Goal: Find specific page/section: Find specific page/section

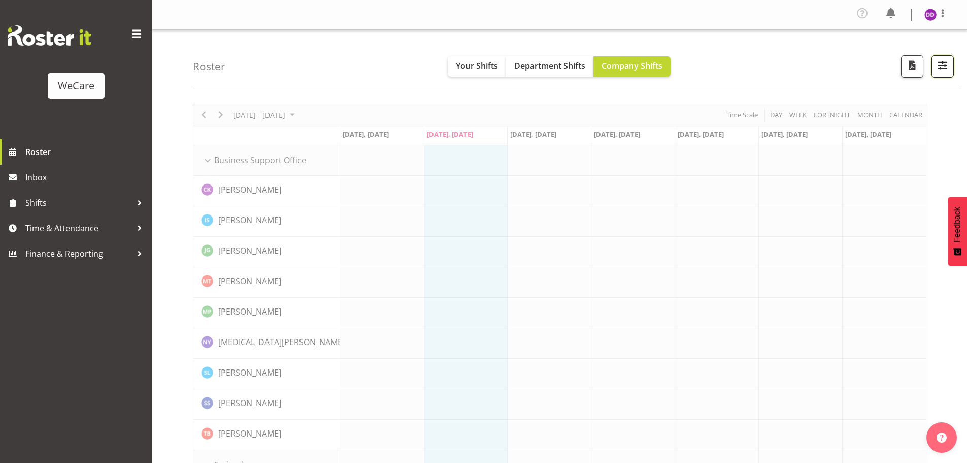
click at [942, 70] on span "button" at bounding box center [942, 64] width 13 height 13
click at [939, 71] on span "button" at bounding box center [942, 64] width 13 height 13
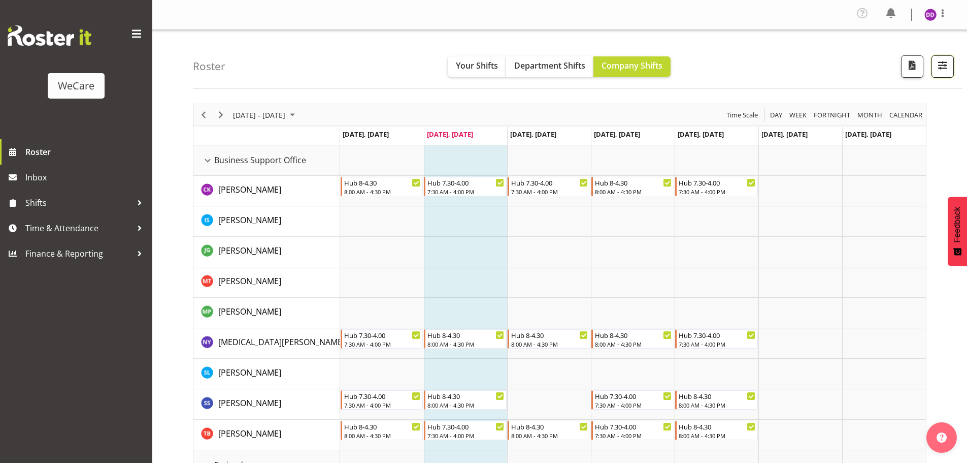
click at [939, 64] on span "button" at bounding box center [942, 64] width 13 height 13
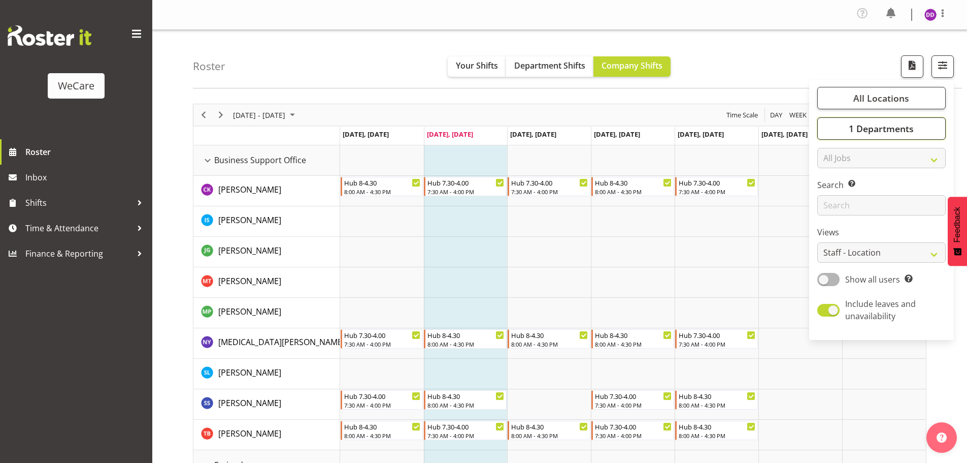
click at [862, 134] on span "1 Departments" at bounding box center [881, 128] width 65 height 12
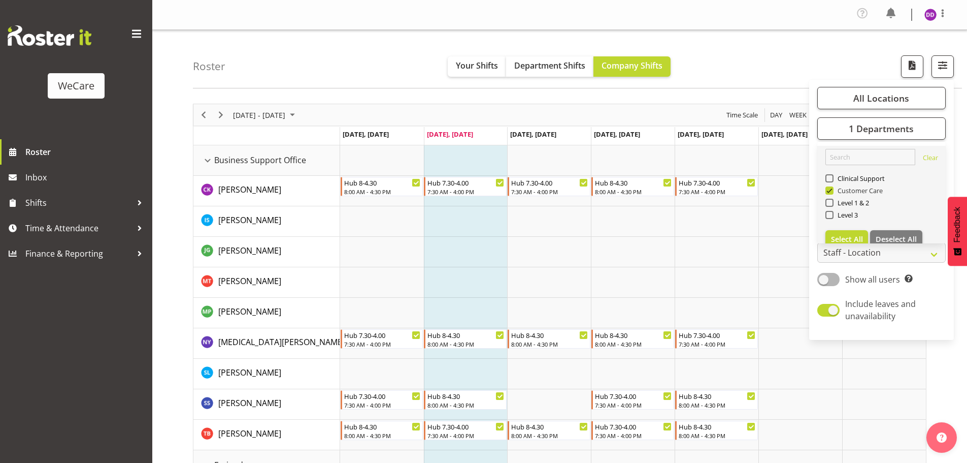
click at [857, 189] on span "Customer Care" at bounding box center [859, 190] width 50 height 8
click at [832, 189] on input "Customer Care" at bounding box center [829, 190] width 7 height 7
checkbox input "false"
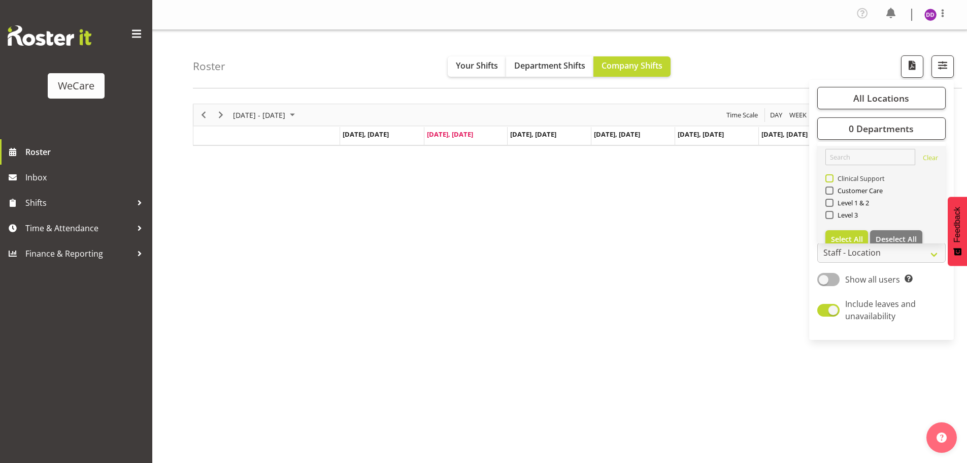
click at [856, 180] on span "Clinical Support" at bounding box center [860, 178] width 52 height 8
click at [832, 180] on input "Clinical Support" at bounding box center [829, 178] width 7 height 7
checkbox input "true"
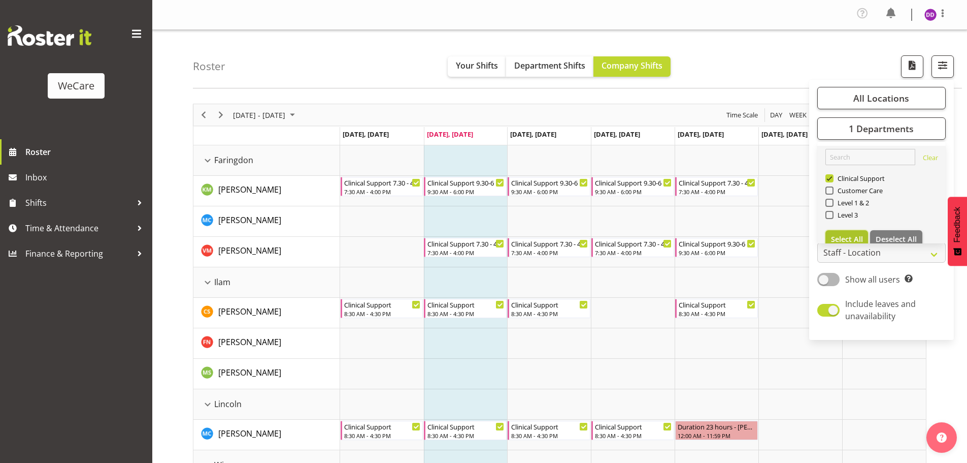
click at [843, 237] on span "Select All" at bounding box center [847, 239] width 32 height 10
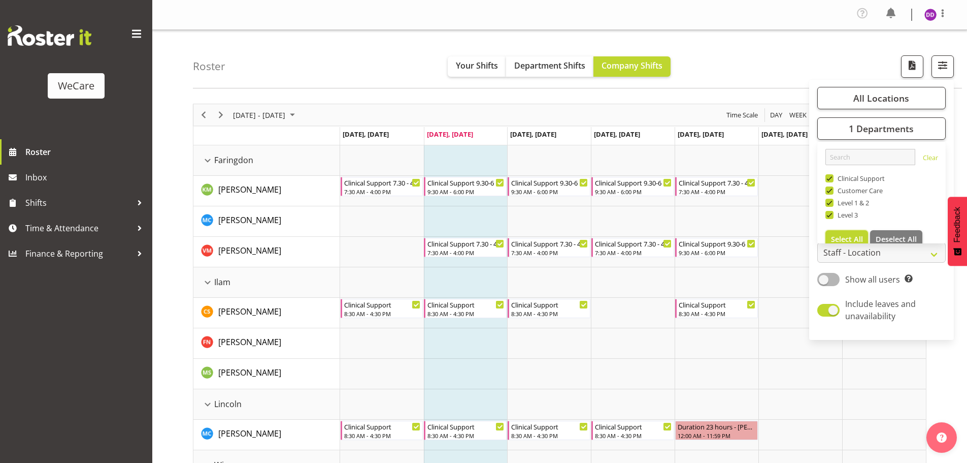
checkbox input "true"
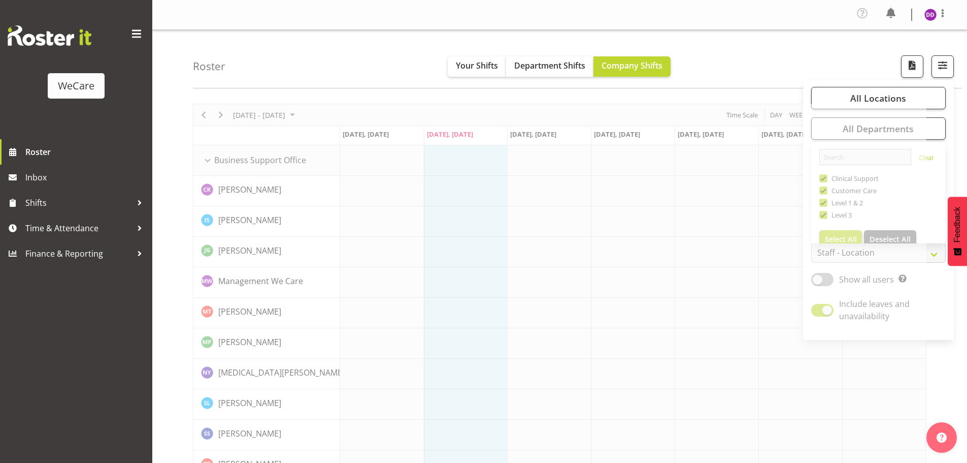
click at [369, 81] on div "Roster Your Shifts Department Shifts Company Shifts All Locations Clear Busines…" at bounding box center [577, 59] width 769 height 58
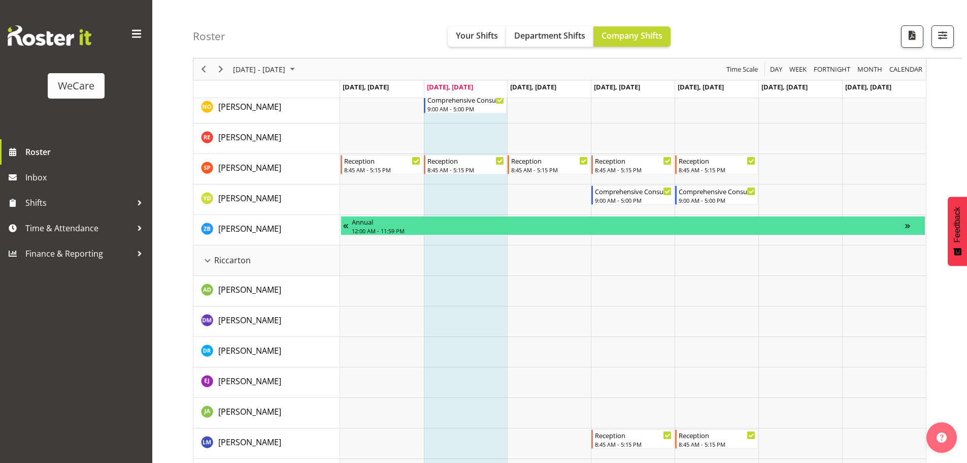
scroll to position [2031, 0]
